Goal: Information Seeking & Learning: Learn about a topic

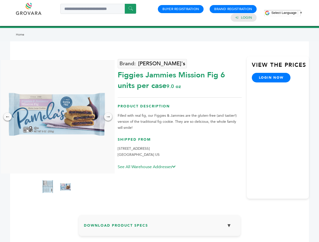
click at [287, 13] on span "Select Language" at bounding box center [283, 13] width 25 height 4
click at [57, 117] on img at bounding box center [57, 117] width 114 height 114
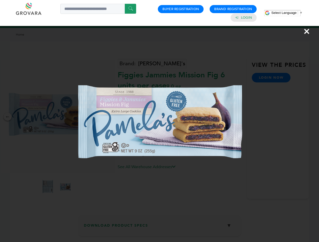
click at [8, 117] on div "×" at bounding box center [159, 121] width 319 height 242
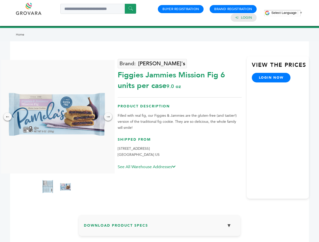
click at [108, 117] on div "→" at bounding box center [108, 117] width 8 height 8
click at [48, 188] on img at bounding box center [47, 187] width 13 height 20
click at [0, 0] on div "×" at bounding box center [0, 0] width 0 height 0
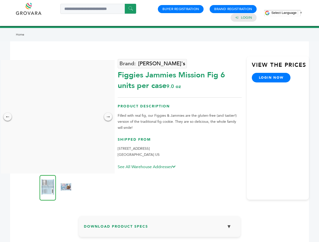
click at [160, 228] on h3 "Download Product Specs ▼" at bounding box center [159, 228] width 151 height 15
